Goal: Check status: Check status

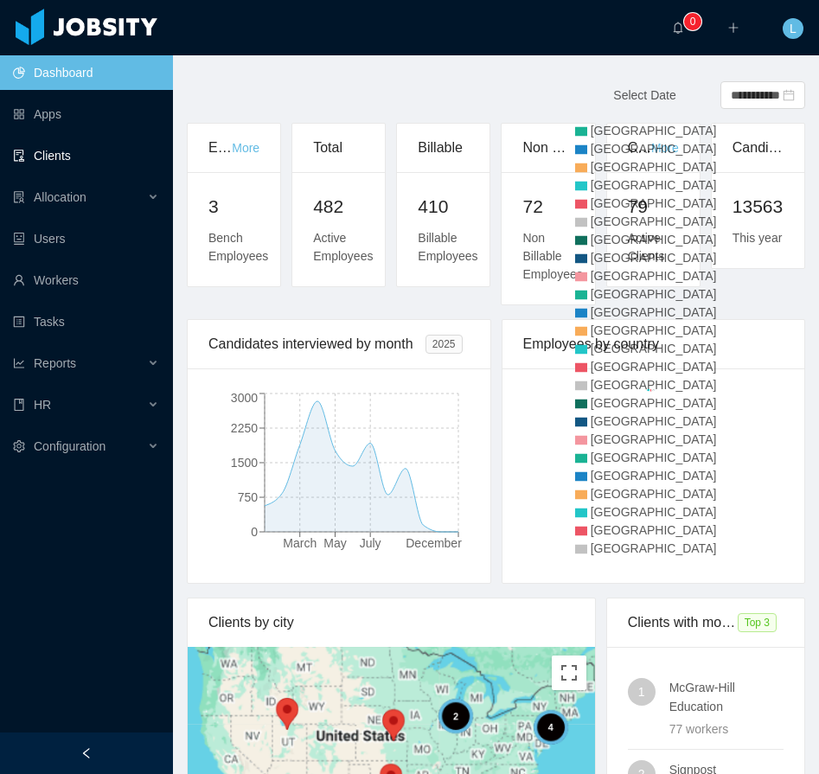
click at [66, 152] on link "Clients" at bounding box center [86, 155] width 146 height 35
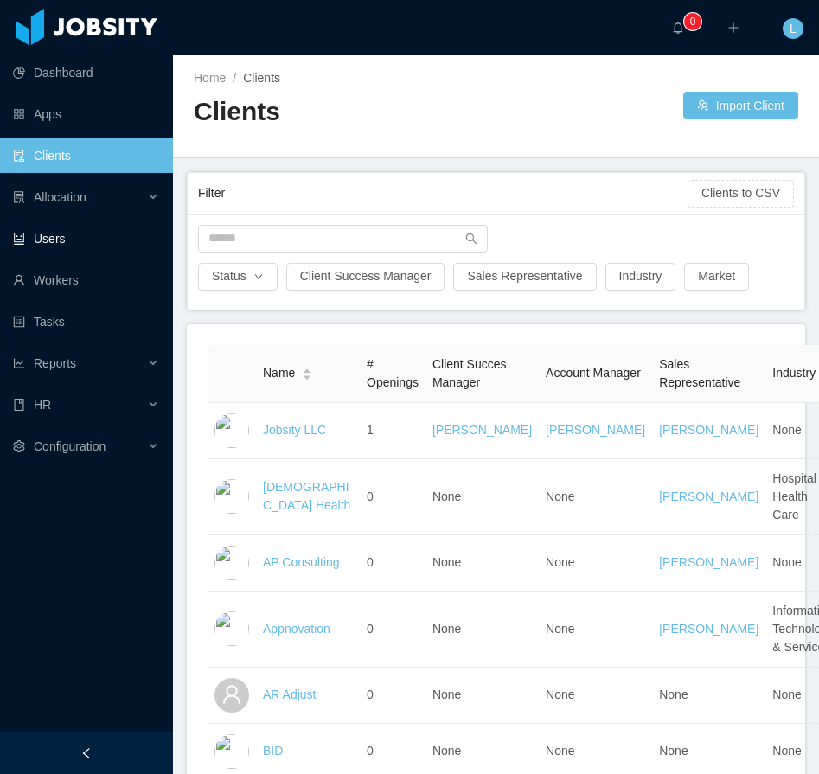
click at [48, 247] on link "Users" at bounding box center [86, 238] width 146 height 35
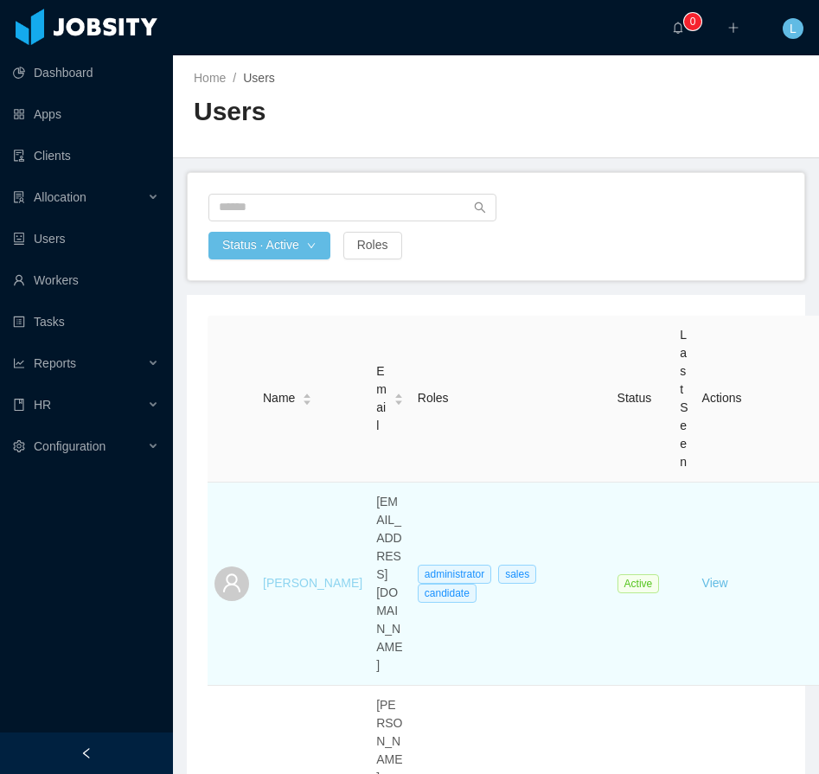
click at [280, 576] on link "[PERSON_NAME]" at bounding box center [312, 583] width 99 height 14
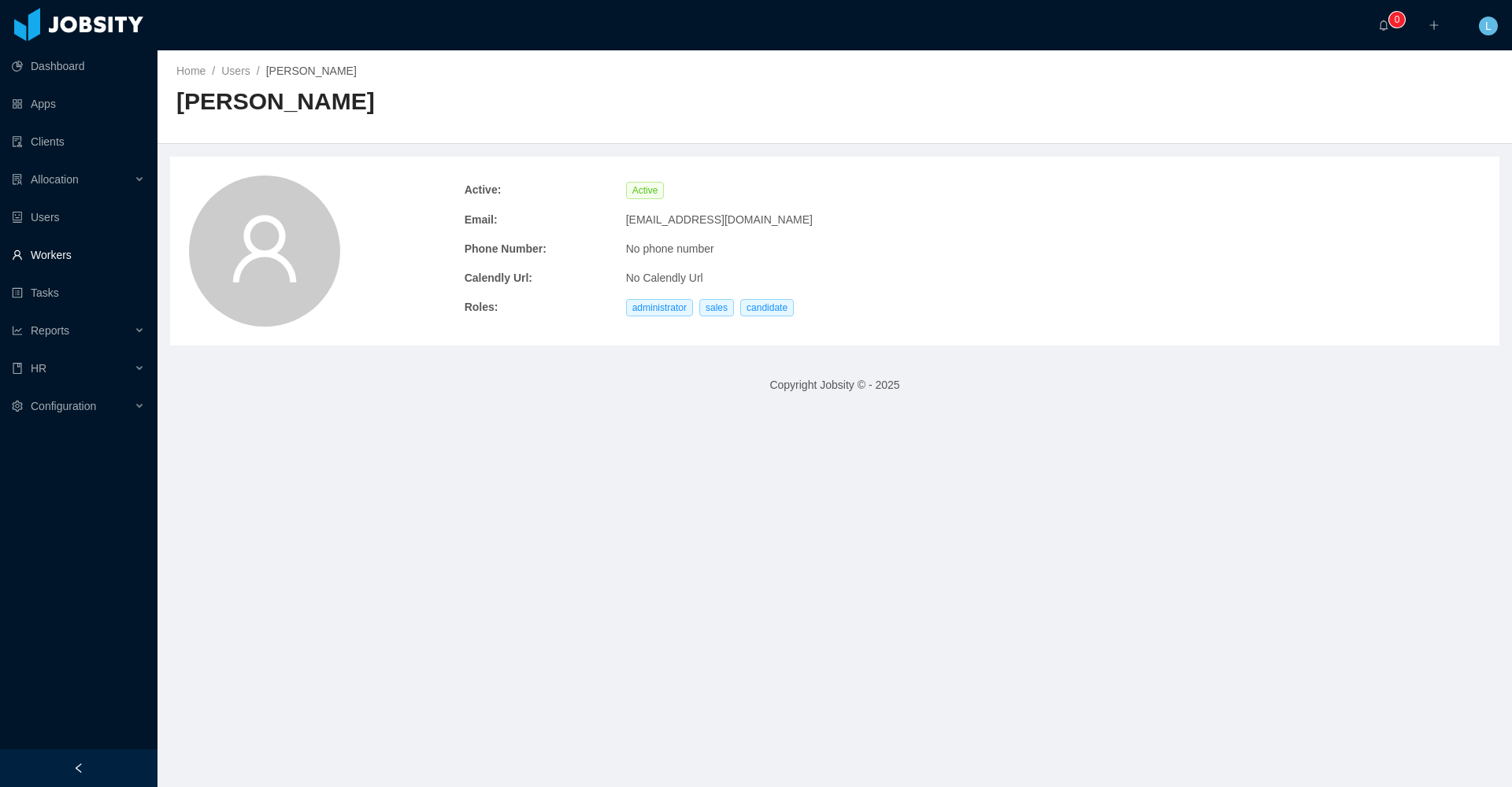
click at [56, 261] on link "Workers" at bounding box center [78, 255] width 133 height 32
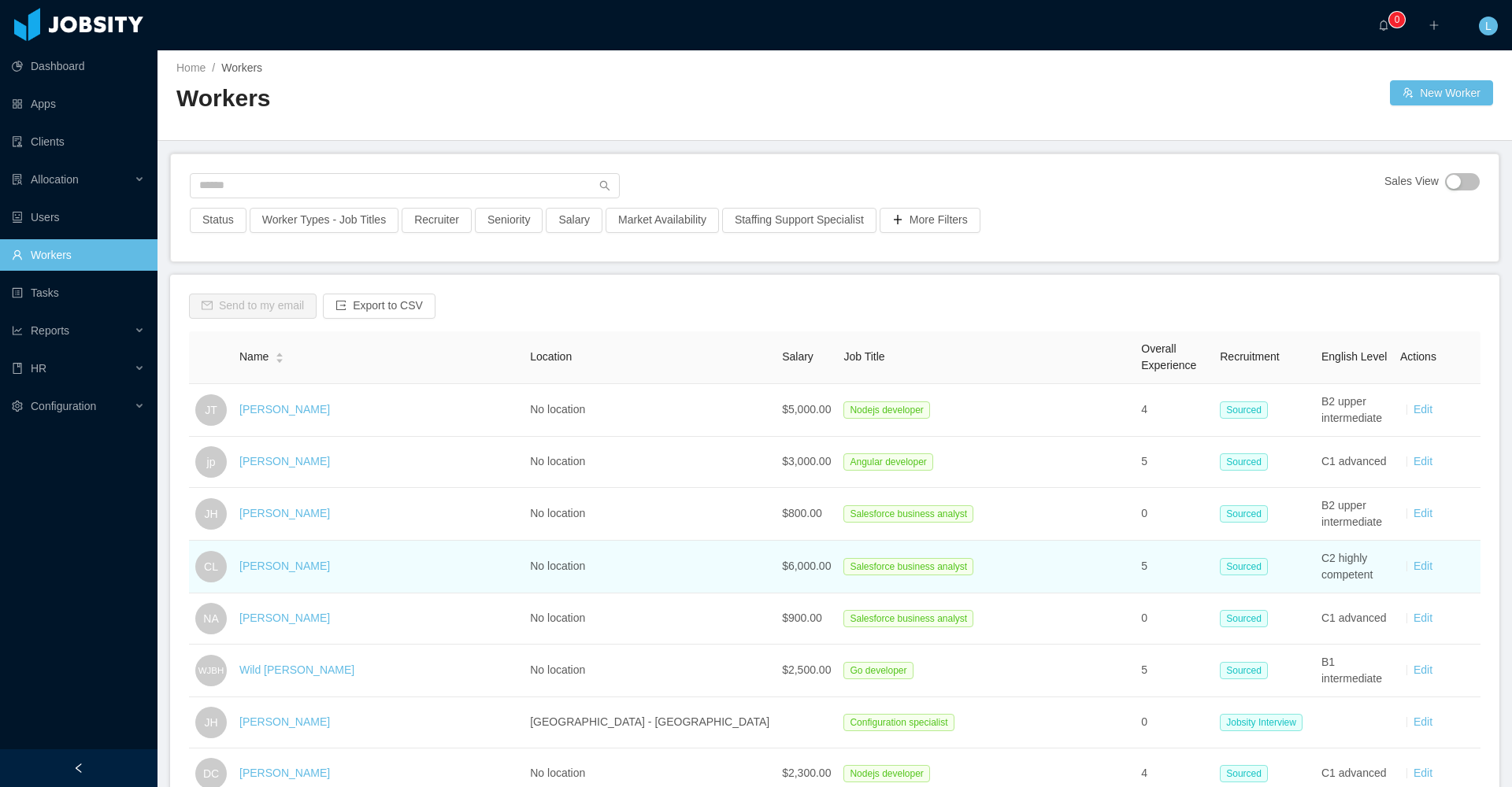
scroll to position [6, 0]
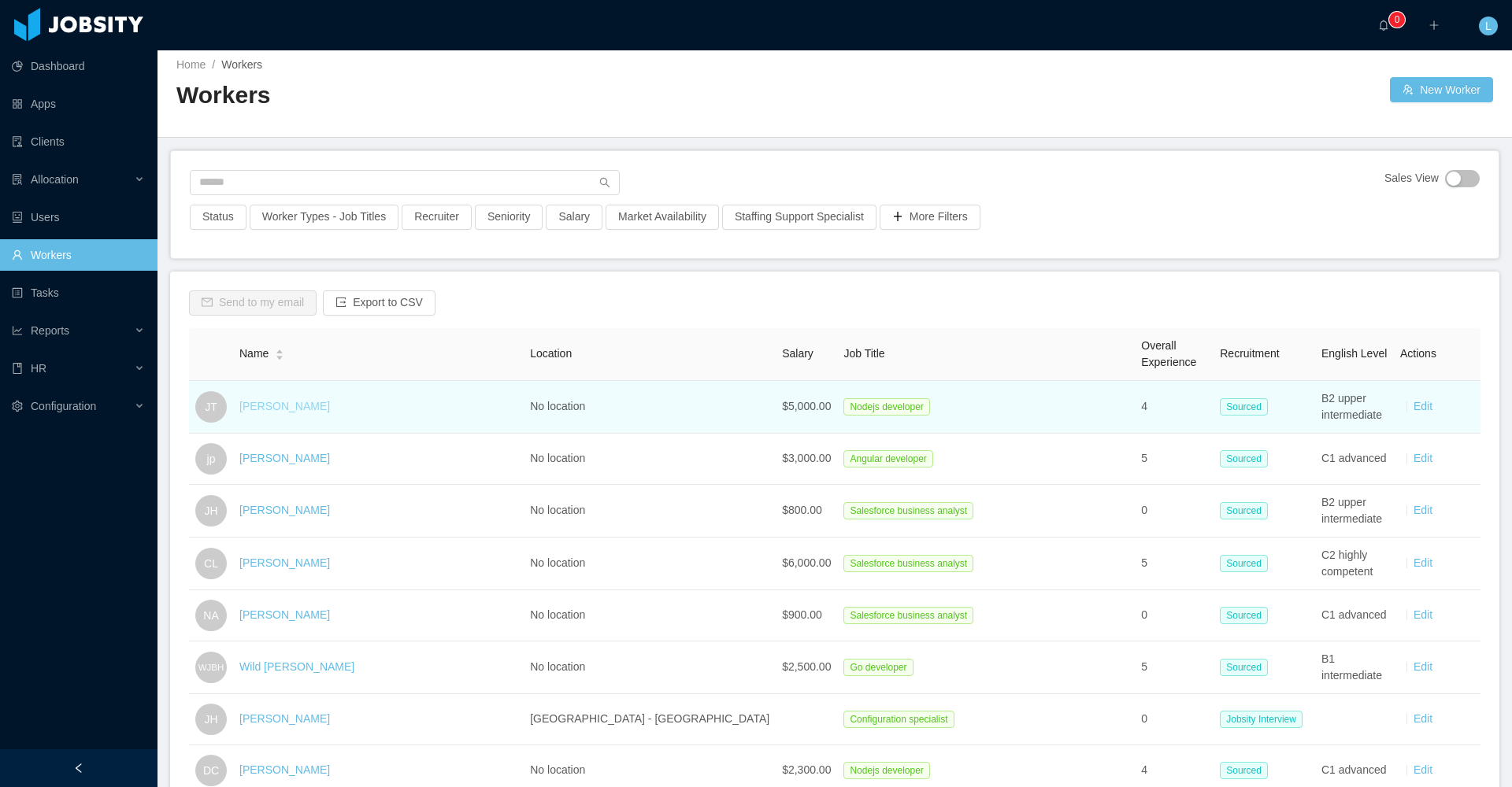
click at [294, 404] on link "[PERSON_NAME]" at bounding box center [284, 406] width 90 height 13
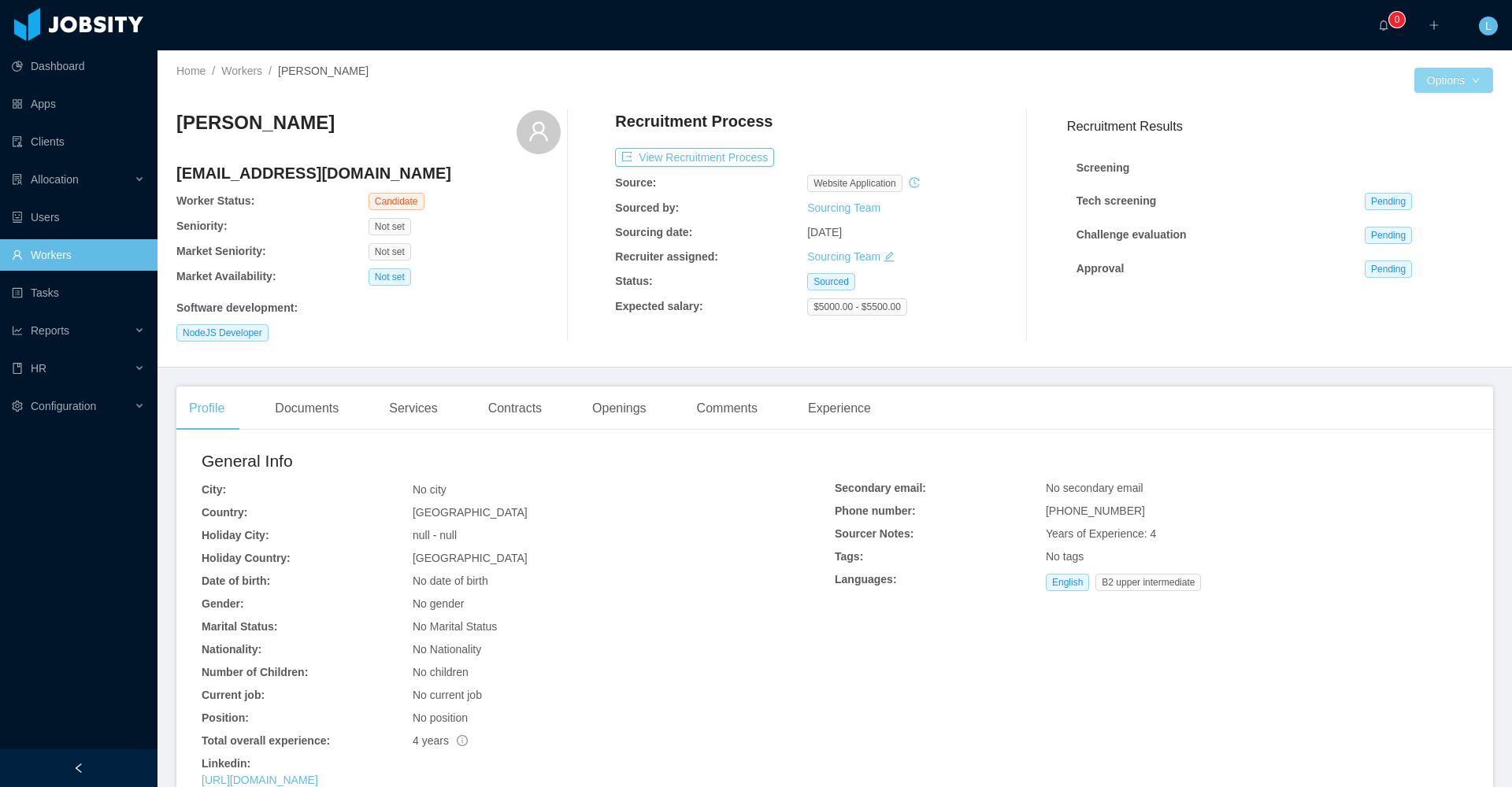
click at [746, 78] on button "Options" at bounding box center [1454, 80] width 78 height 26
click at [661, 154] on button "View Recruitment Process" at bounding box center [694, 157] width 159 height 19
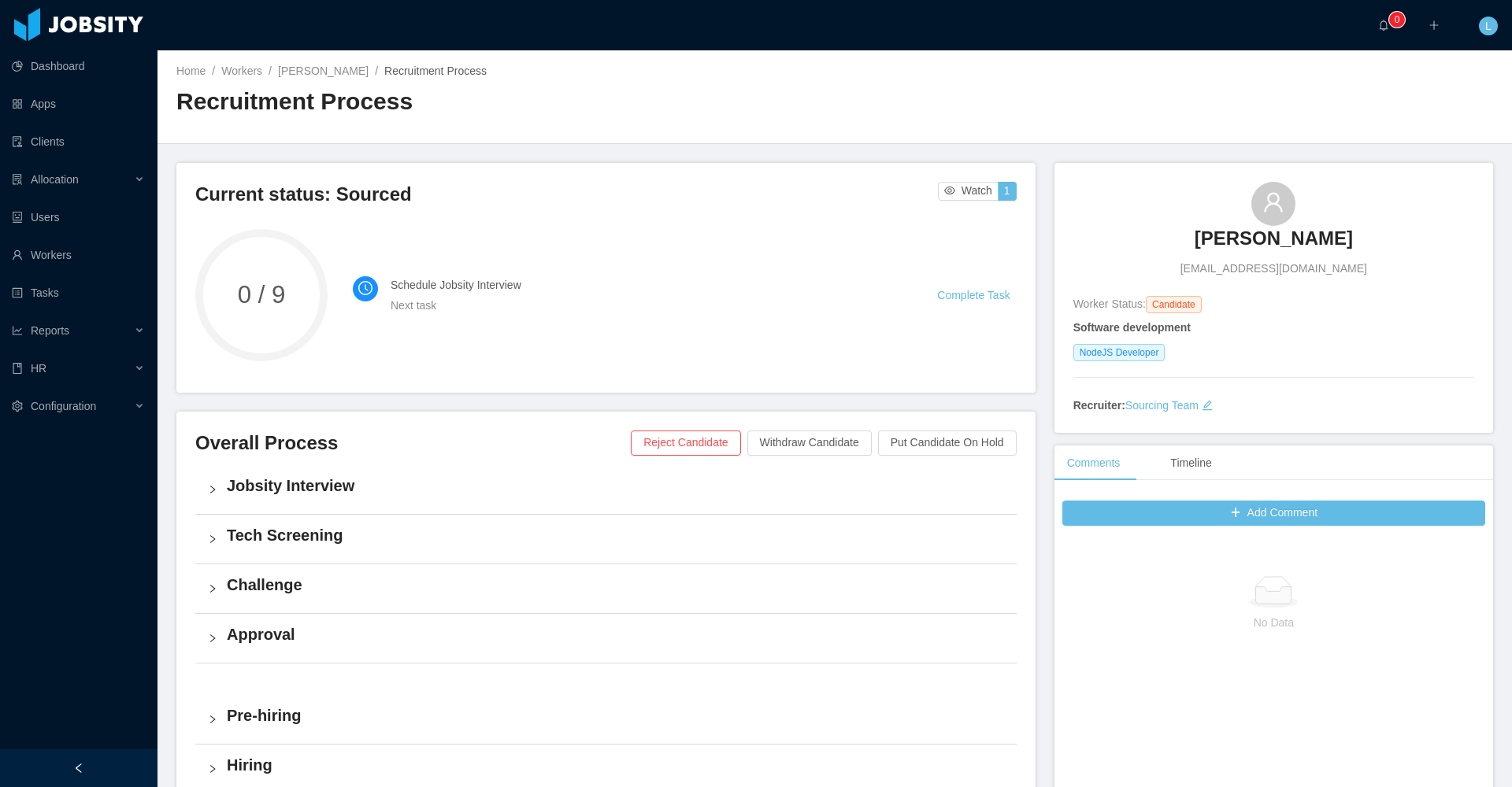
scroll to position [127, 0]
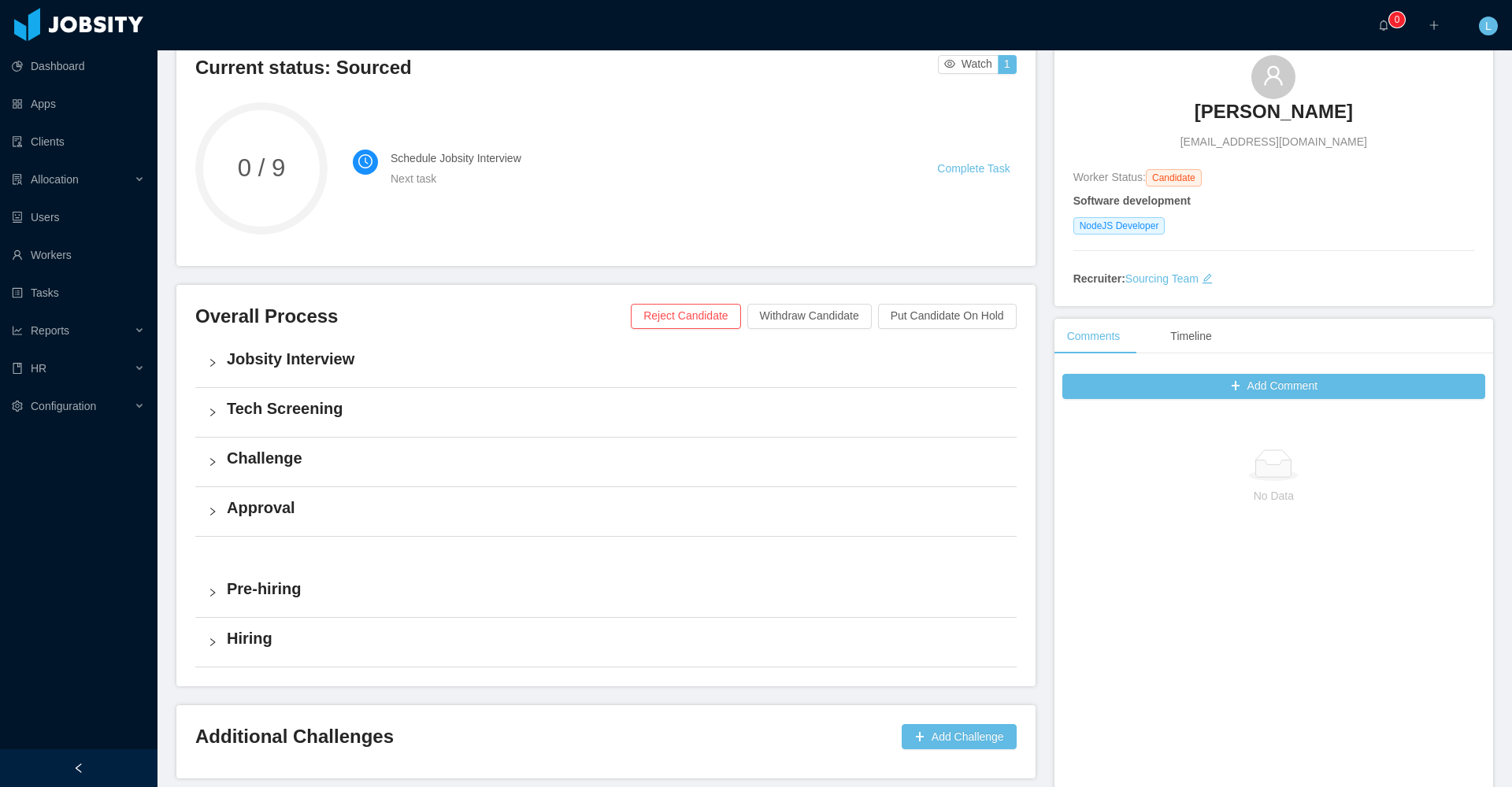
click at [238, 366] on h4 "Jobsity Interview" at bounding box center [615, 359] width 777 height 22
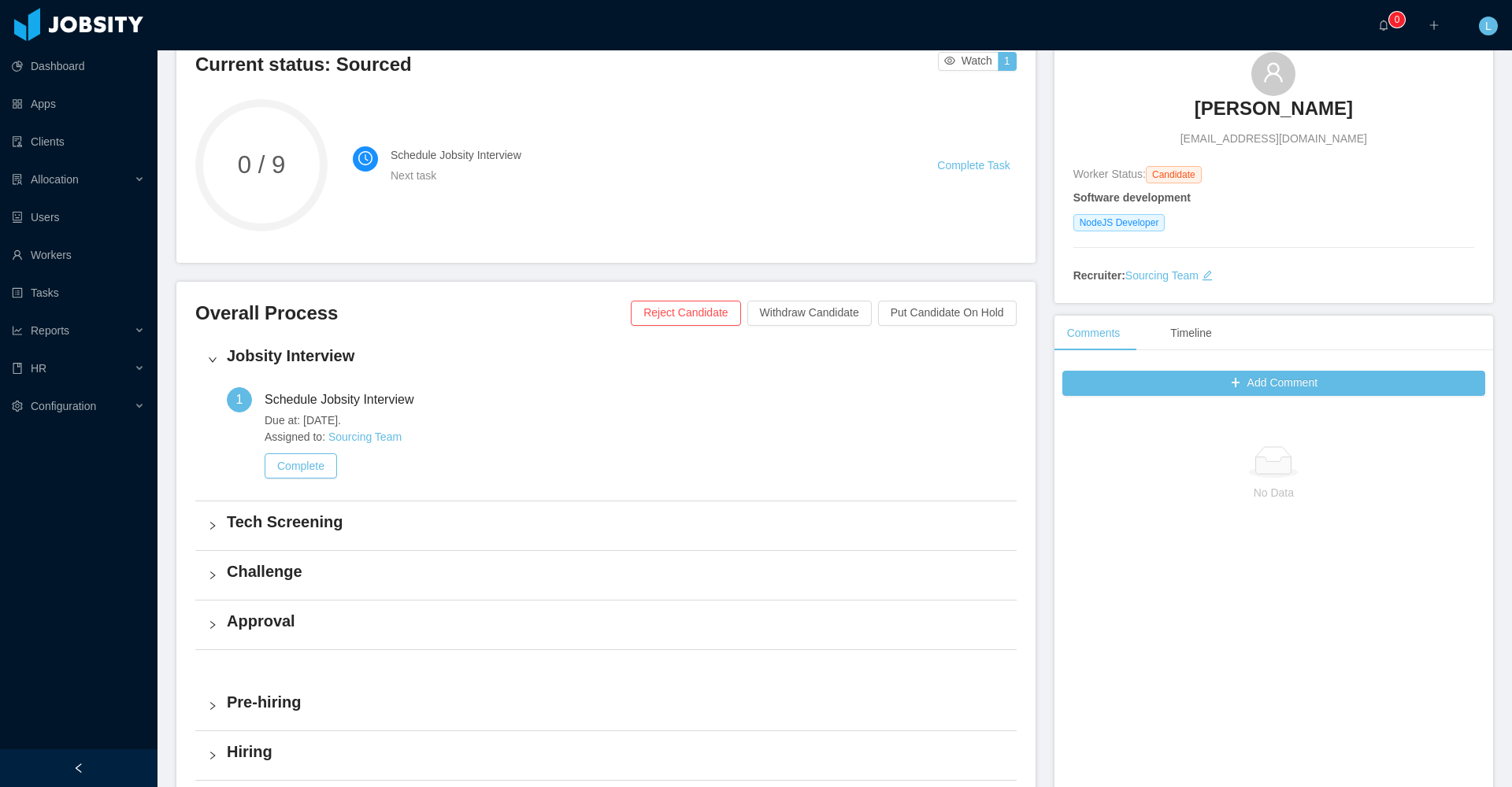
scroll to position [137, 0]
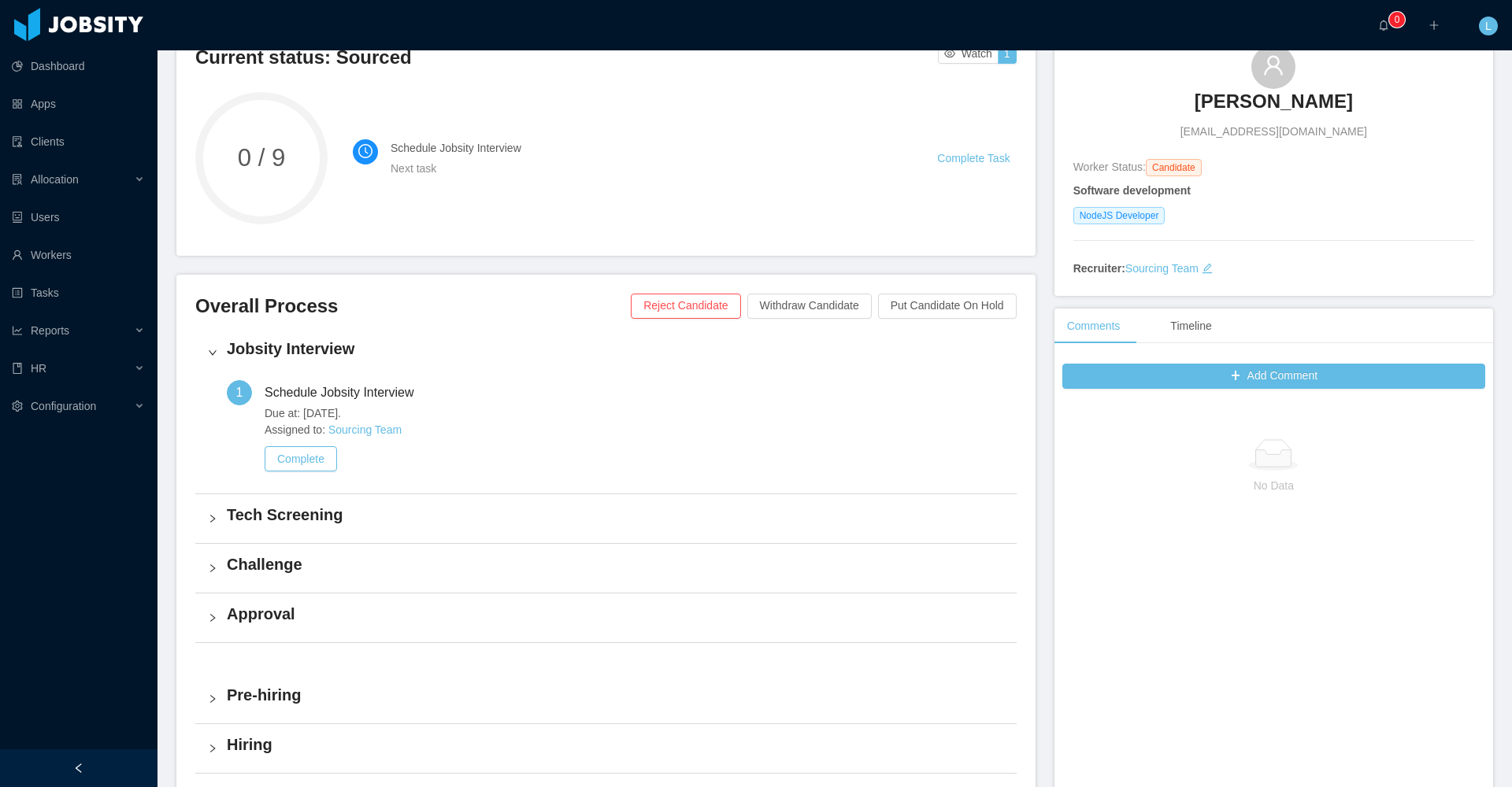
click at [281, 458] on button "Complete" at bounding box center [301, 459] width 73 height 26
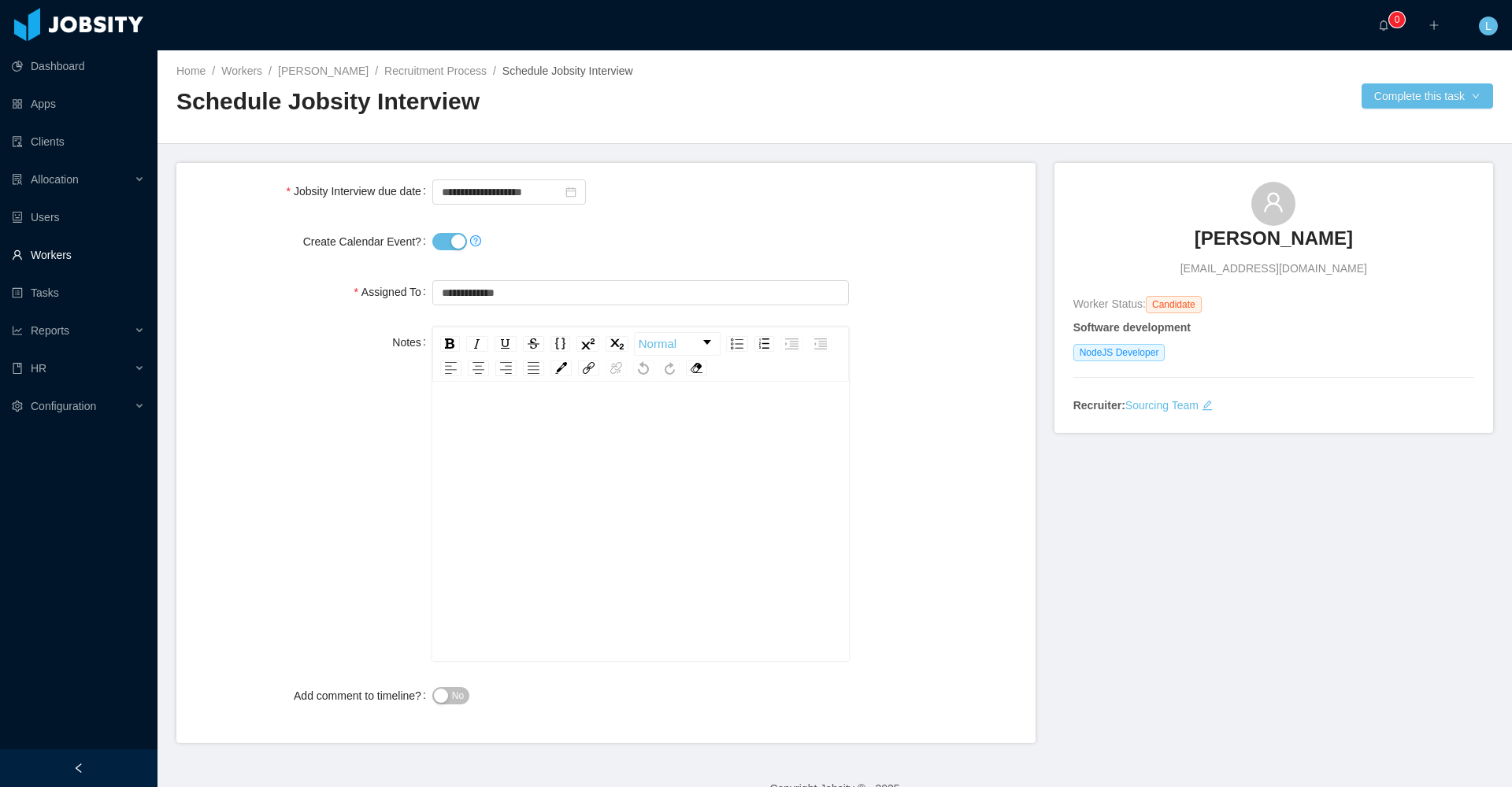
click at [54, 255] on link "Workers" at bounding box center [78, 255] width 133 height 32
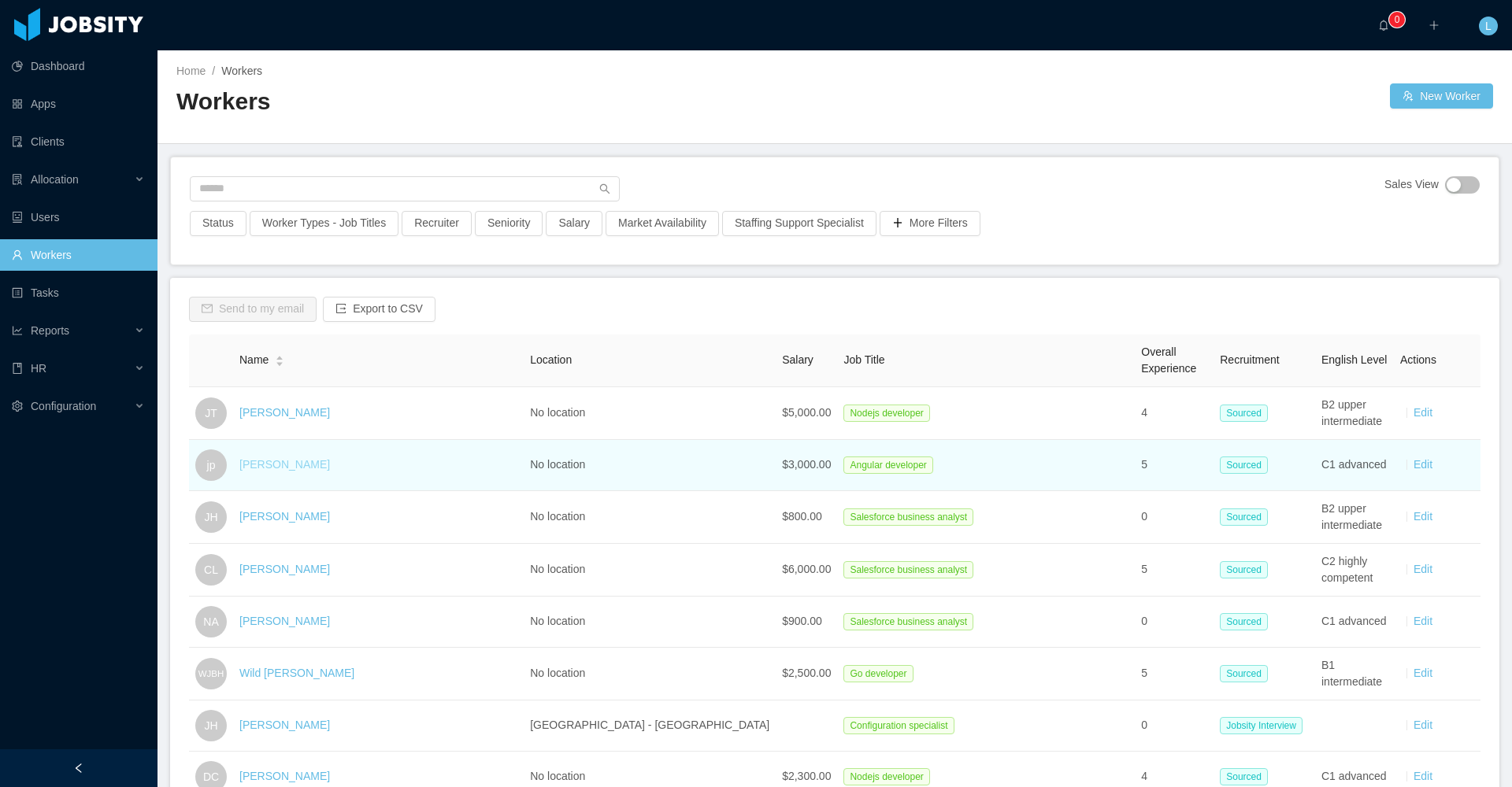
click at [299, 467] on link "[PERSON_NAME]" at bounding box center [284, 465] width 90 height 13
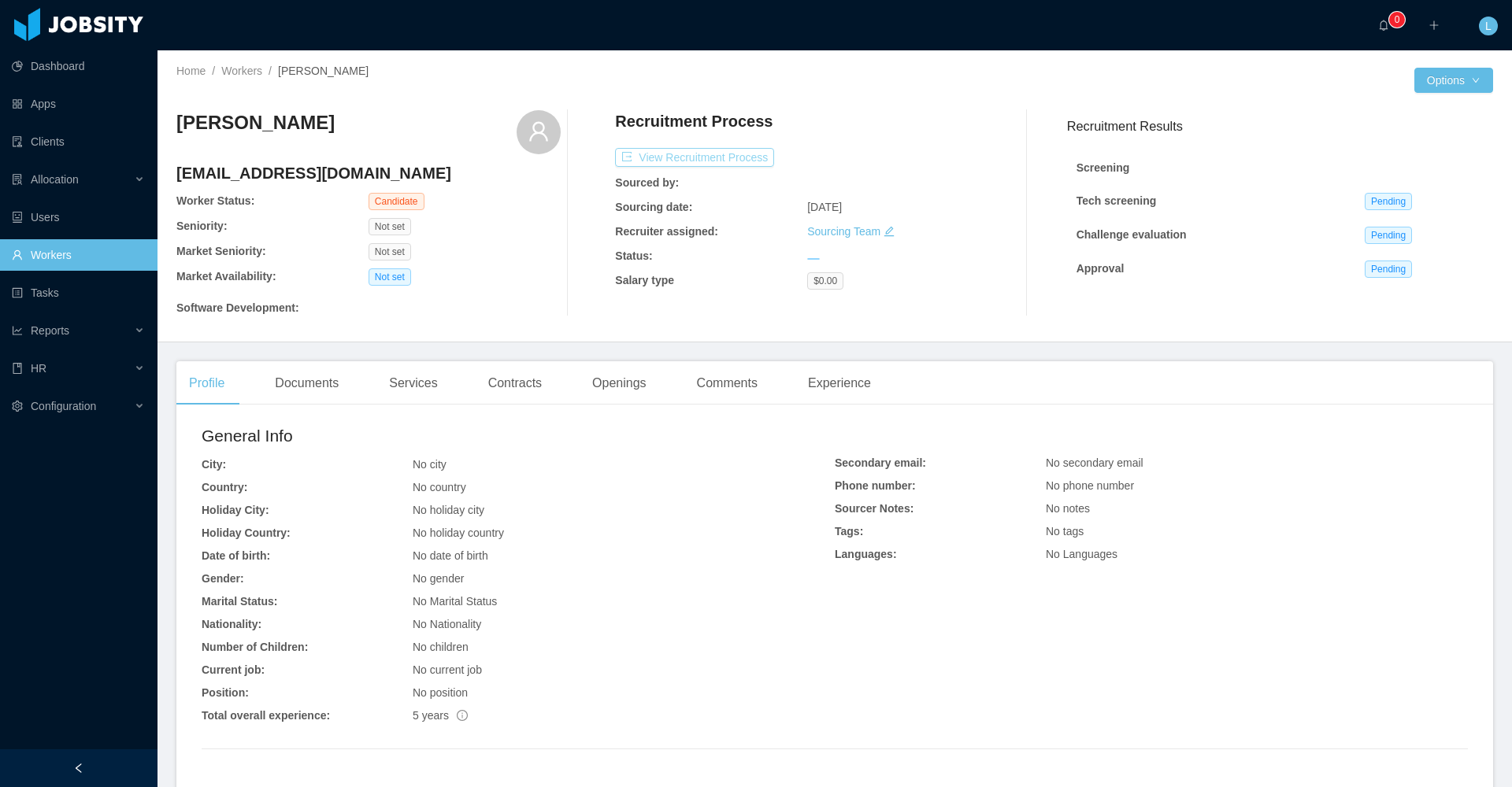
click at [670, 153] on button "View Recruitment Process" at bounding box center [694, 157] width 159 height 19
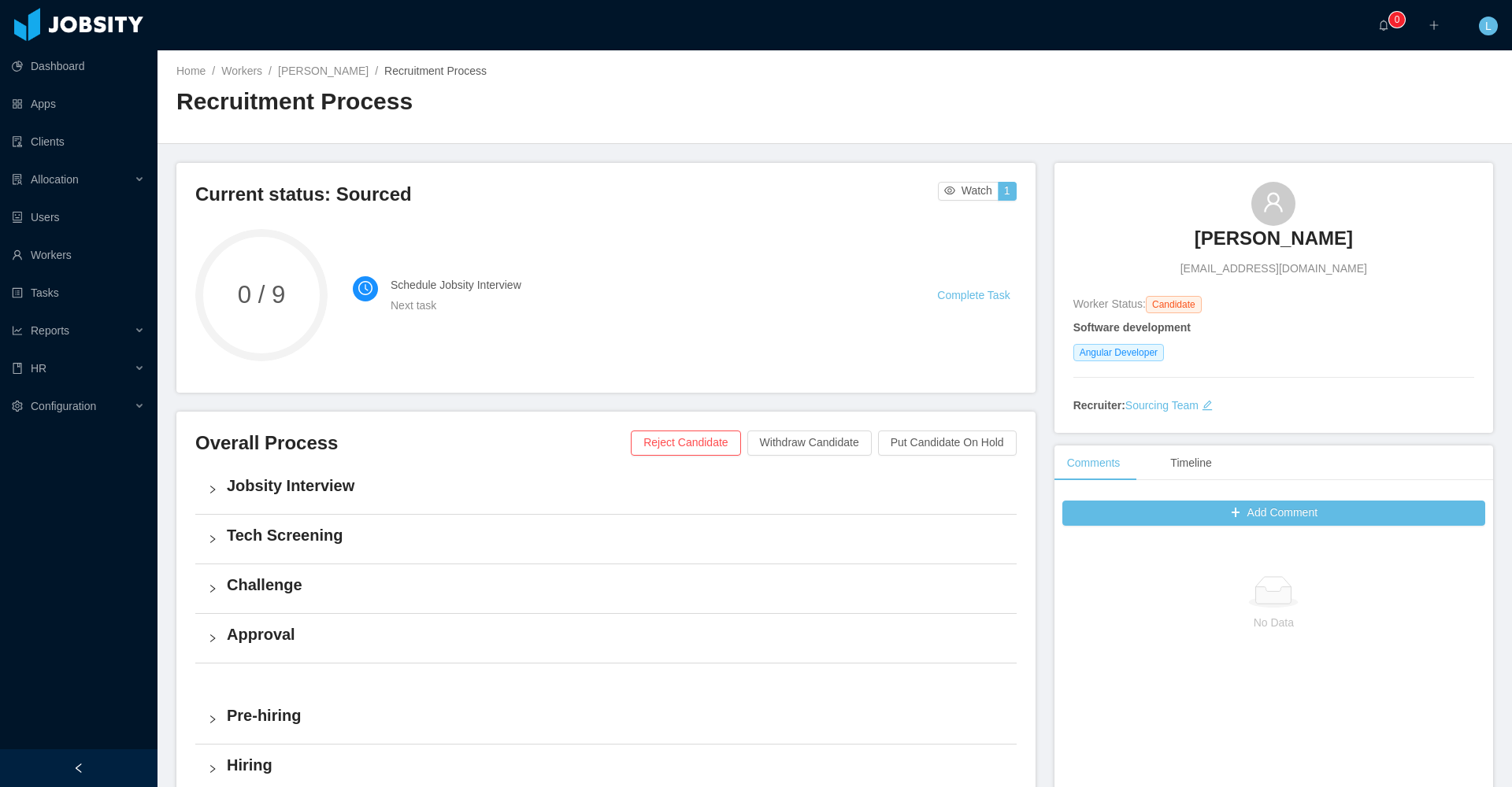
click at [303, 483] on h4 "Jobsity Interview" at bounding box center [615, 485] width 777 height 22
